Goal: Information Seeking & Learning: Learn about a topic

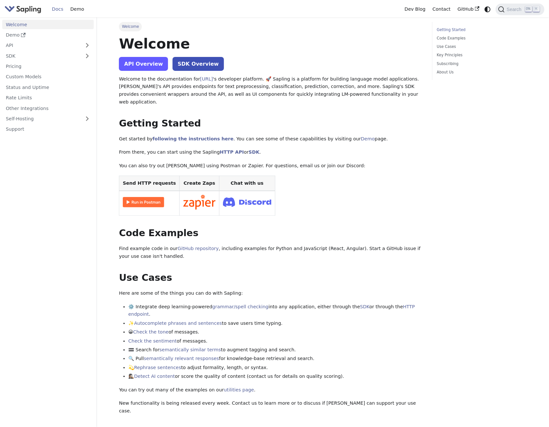
click at [150, 64] on link "API Overview" at bounding box center [143, 64] width 49 height 14
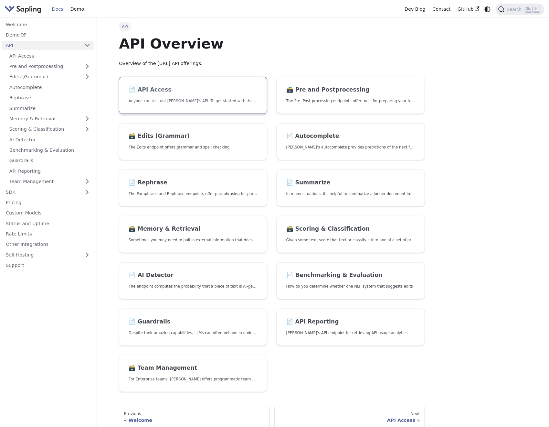
click at [195, 106] on link "📄️ API Access Anyone can test out [PERSON_NAME]'s API. To get started with the …" at bounding box center [193, 95] width 148 height 37
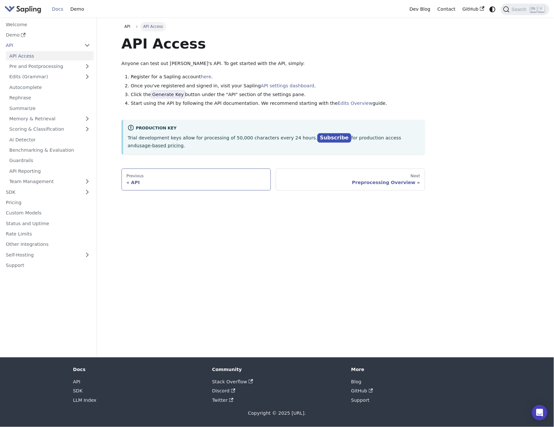
click at [209, 176] on div "Previous" at bounding box center [196, 175] width 140 height 5
